Goal: Information Seeking & Learning: Compare options

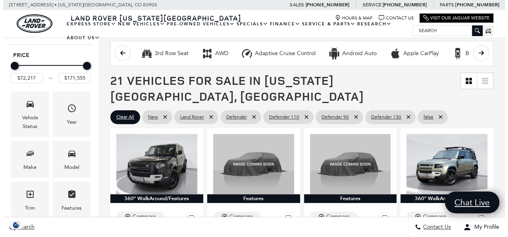
scroll to position [125, 0]
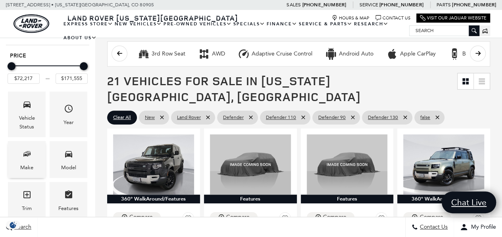
click at [25, 147] on span "Make" at bounding box center [27, 155] width 10 height 16
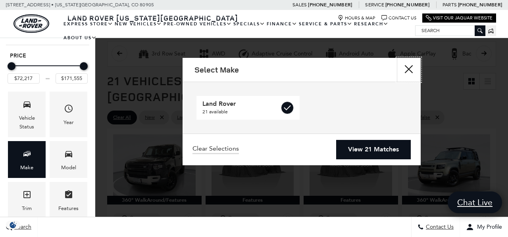
click at [411, 66] on button "close" at bounding box center [409, 70] width 24 height 24
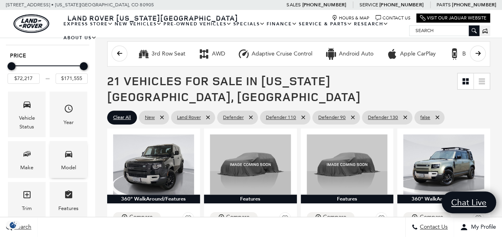
click at [70, 147] on span "Model" at bounding box center [69, 155] width 10 height 16
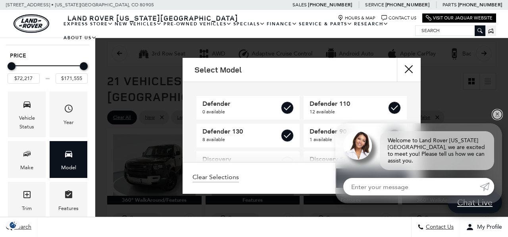
click at [498, 120] on link "✕" at bounding box center [498, 115] width 10 height 10
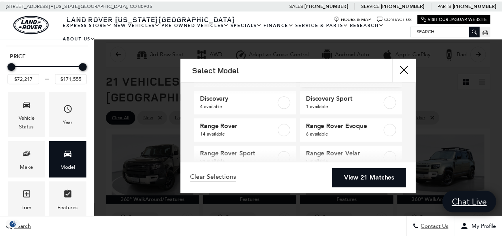
scroll to position [60, 0]
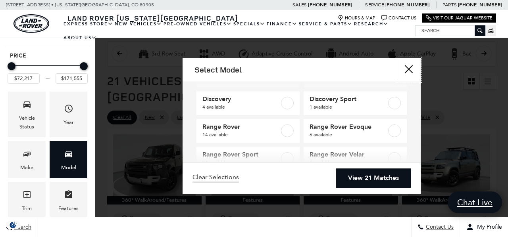
click at [410, 69] on button "close" at bounding box center [409, 70] width 24 height 24
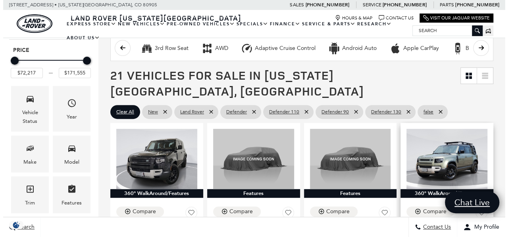
scroll to position [131, 0]
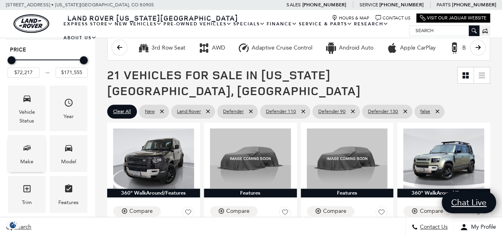
click at [31, 141] on span "Make" at bounding box center [27, 149] width 10 height 16
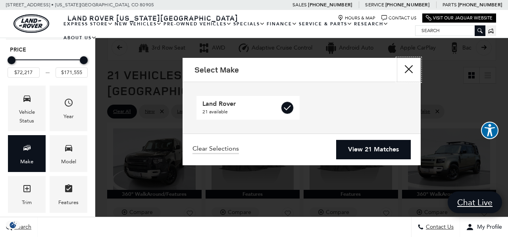
click at [407, 71] on button "Close" at bounding box center [409, 70] width 24 height 24
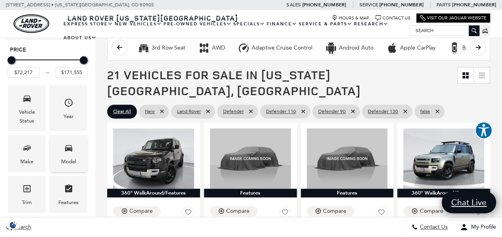
click at [70, 143] on icon "Model" at bounding box center [69, 148] width 10 height 10
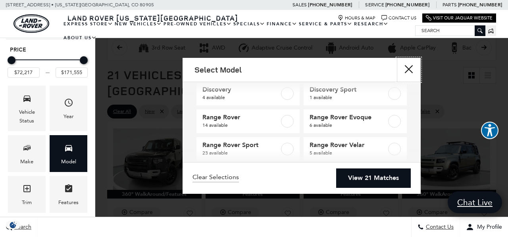
scroll to position [82, 0]
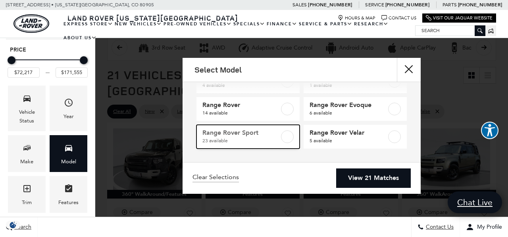
click at [240, 133] on span "Range Rover Sport" at bounding box center [242, 133] width 78 height 8
checkbox input "true"
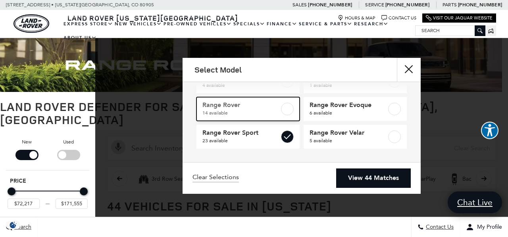
click at [277, 112] on span "14 available" at bounding box center [242, 113] width 78 height 8
checkbox input "true"
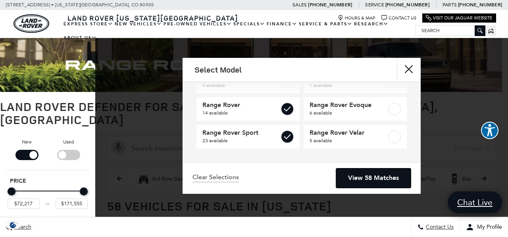
click at [376, 176] on link "View 58 Matches" at bounding box center [373, 178] width 75 height 19
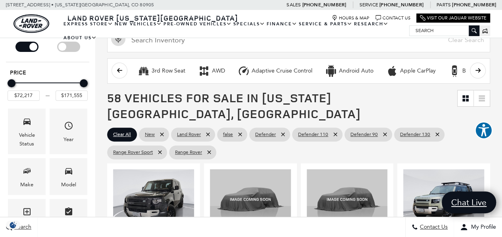
scroll to position [109, 0]
click at [485, 95] on icon at bounding box center [482, 96] width 6 height 2
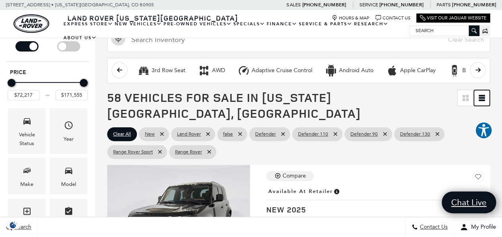
click at [485, 95] on icon at bounding box center [482, 96] width 6 height 2
click at [465, 95] on icon "Grid View" at bounding box center [464, 96] width 3 height 3
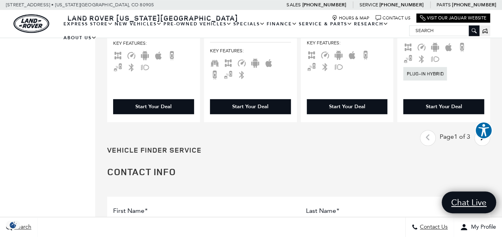
scroll to position [1732, 0]
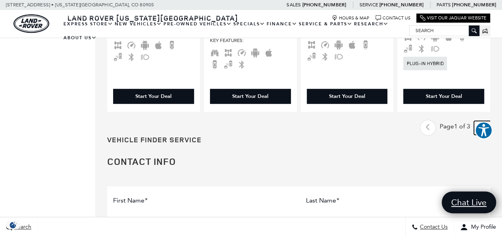
click at [485, 121] on icon "next page" at bounding box center [482, 127] width 5 height 13
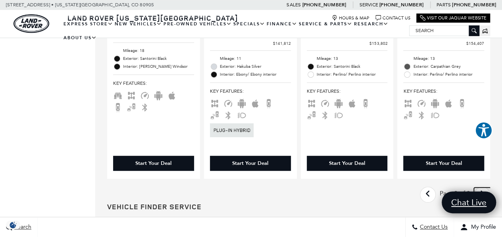
scroll to position [1672, 0]
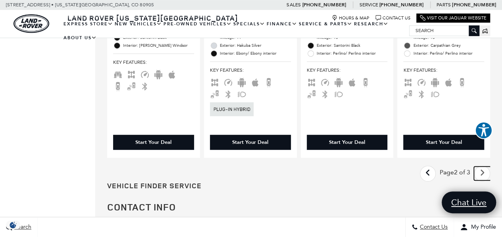
click at [485, 167] on icon "next page" at bounding box center [482, 173] width 5 height 13
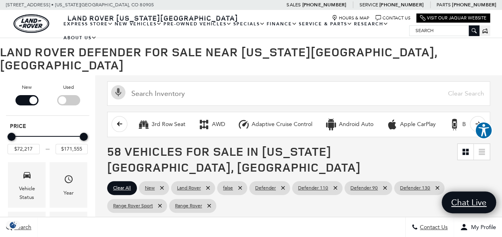
scroll to position [55, 0]
drag, startPoint x: 10, startPoint y: 123, endPoint x: 0, endPoint y: 116, distance: 11.8
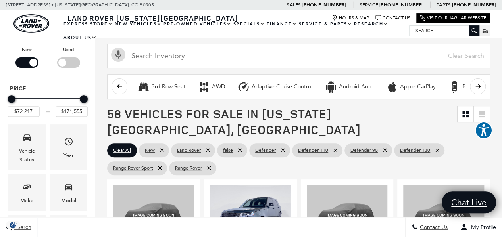
scroll to position [93, 0]
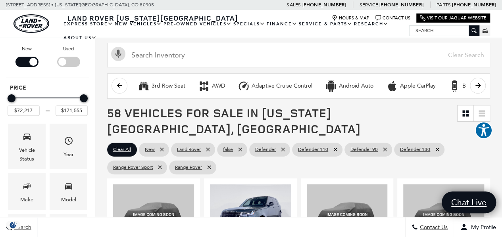
click at [74, 57] on div "Filter by Vehicle Type" at bounding box center [68, 62] width 23 height 10
type input "$42,276"
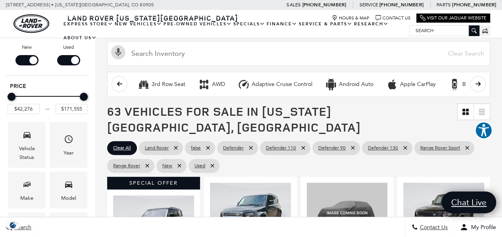
scroll to position [95, 0]
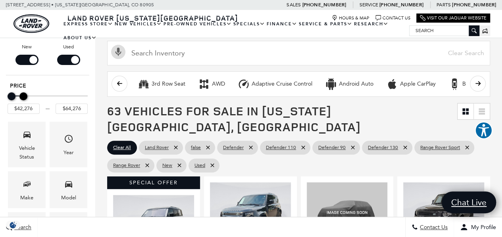
type input "$65,776"
drag, startPoint x: 83, startPoint y: 85, endPoint x: 24, endPoint y: 85, distance: 59.2
click at [24, 93] on div "Maximum Price" at bounding box center [23, 97] width 8 height 8
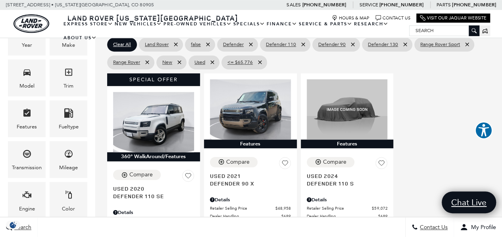
scroll to position [199, 0]
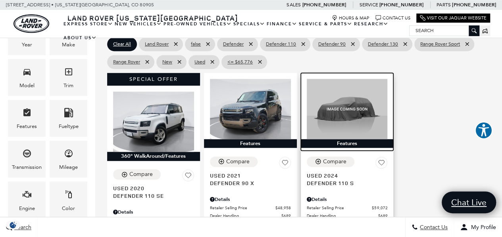
click at [348, 79] on img at bounding box center [347, 109] width 81 height 61
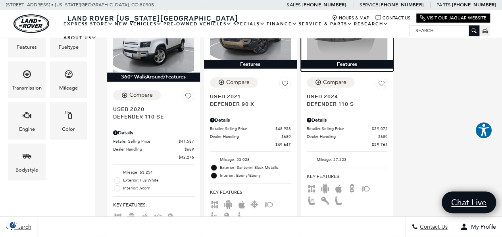
scroll to position [279, 0]
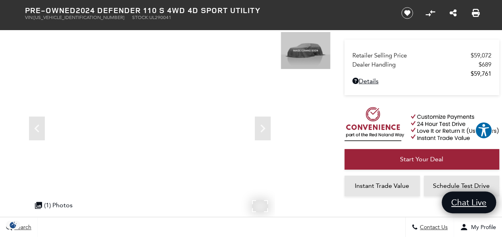
scroll to position [56, 0]
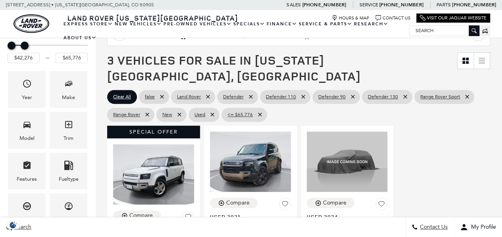
scroll to position [203, 0]
